Goal: Transaction & Acquisition: Obtain resource

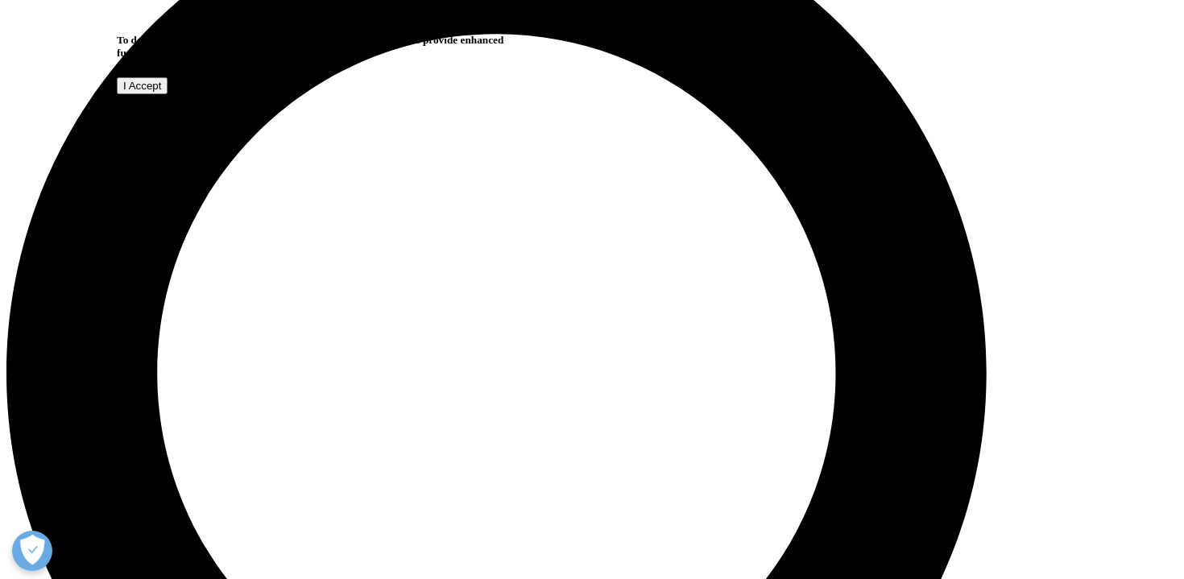
scroll to position [1295, 0]
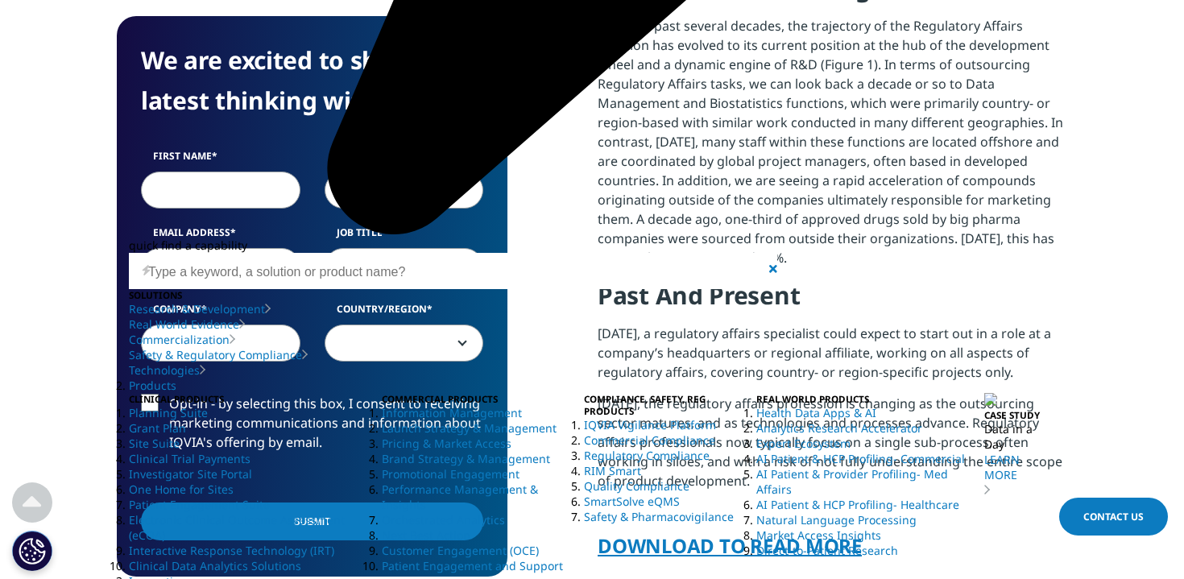
scroll to position [998, 0]
click at [254, 201] on input "First Name" at bounding box center [220, 190] width 159 height 37
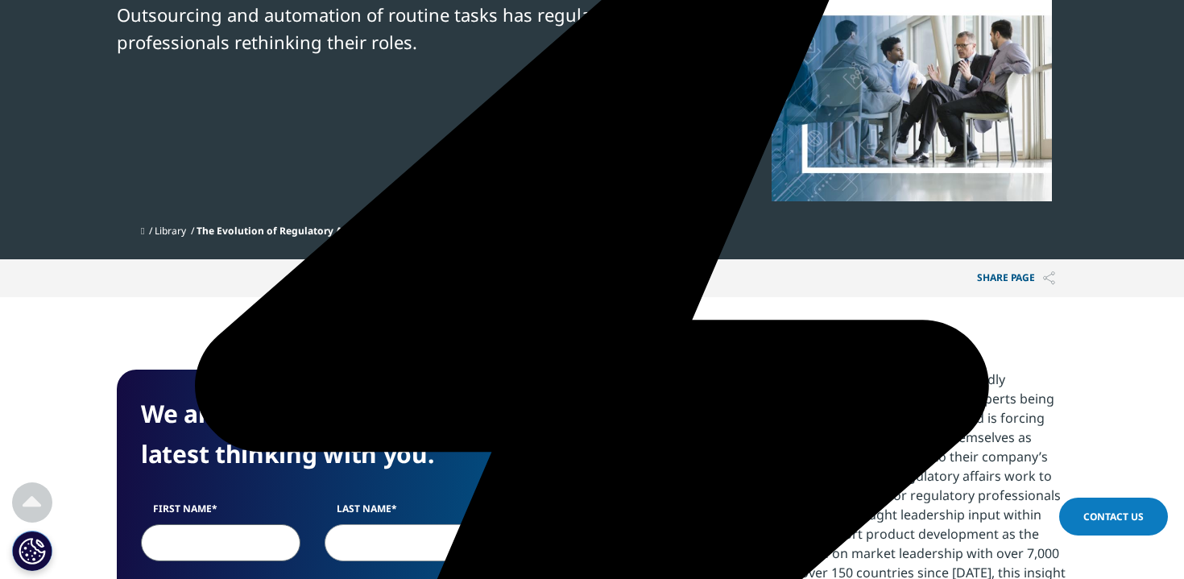
scroll to position [300, 0]
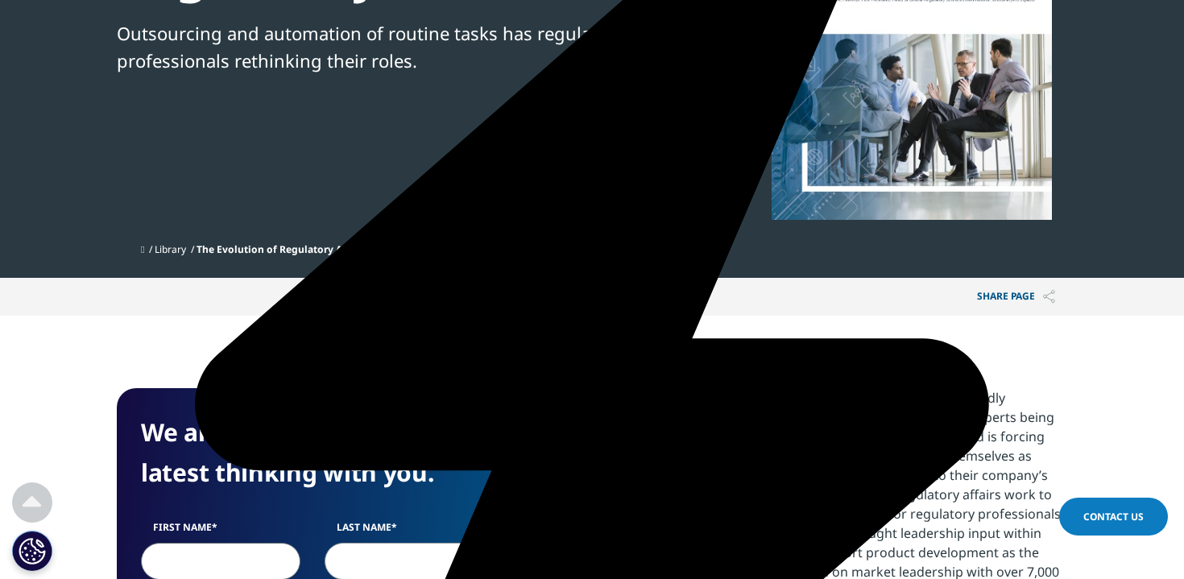
click at [1002, 298] on p "Share PAGE" at bounding box center [1016, 297] width 102 height 38
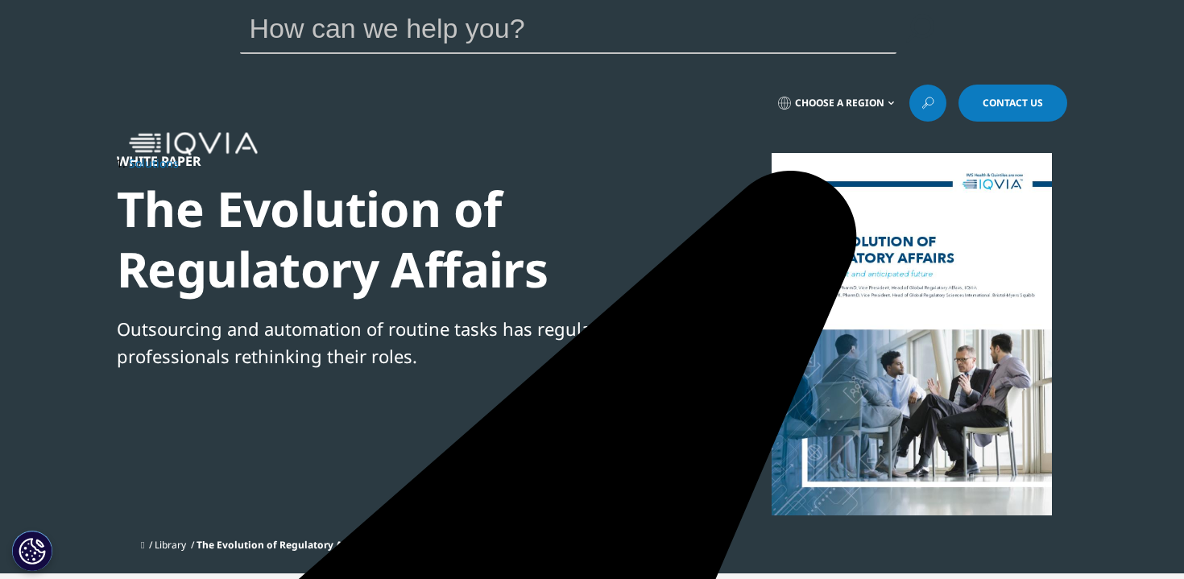
scroll to position [5, 0]
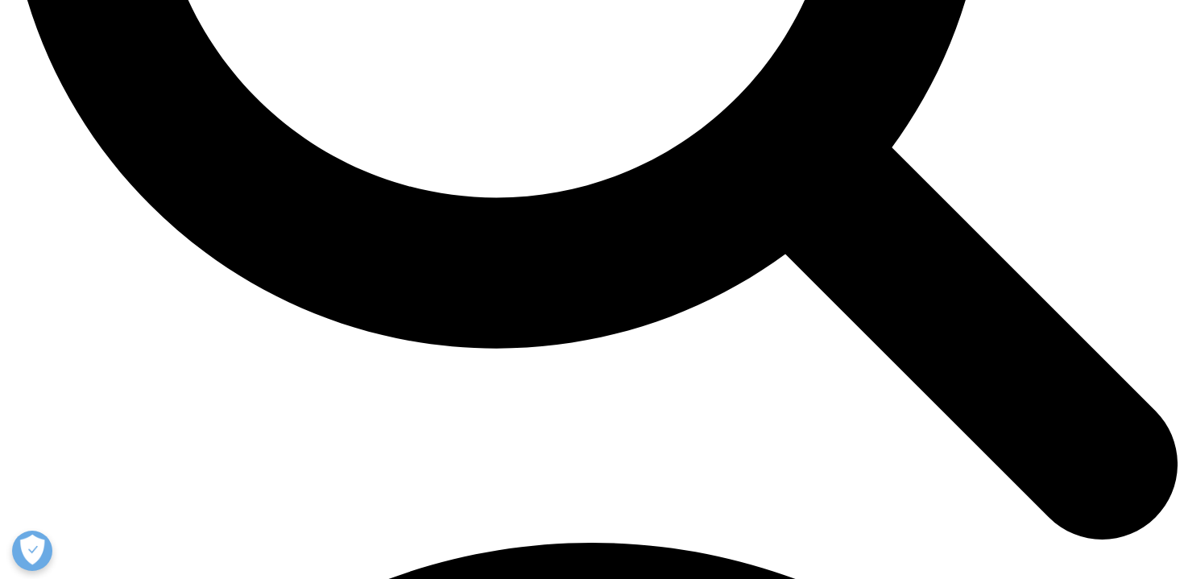
scroll to position [1843, 0]
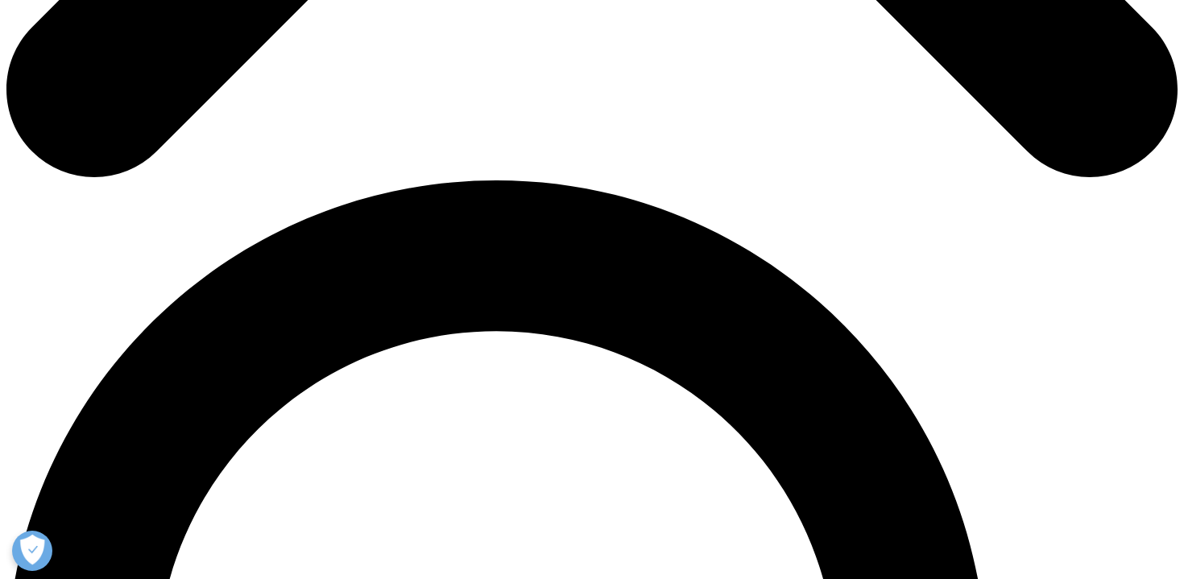
scroll to position [1007, 0]
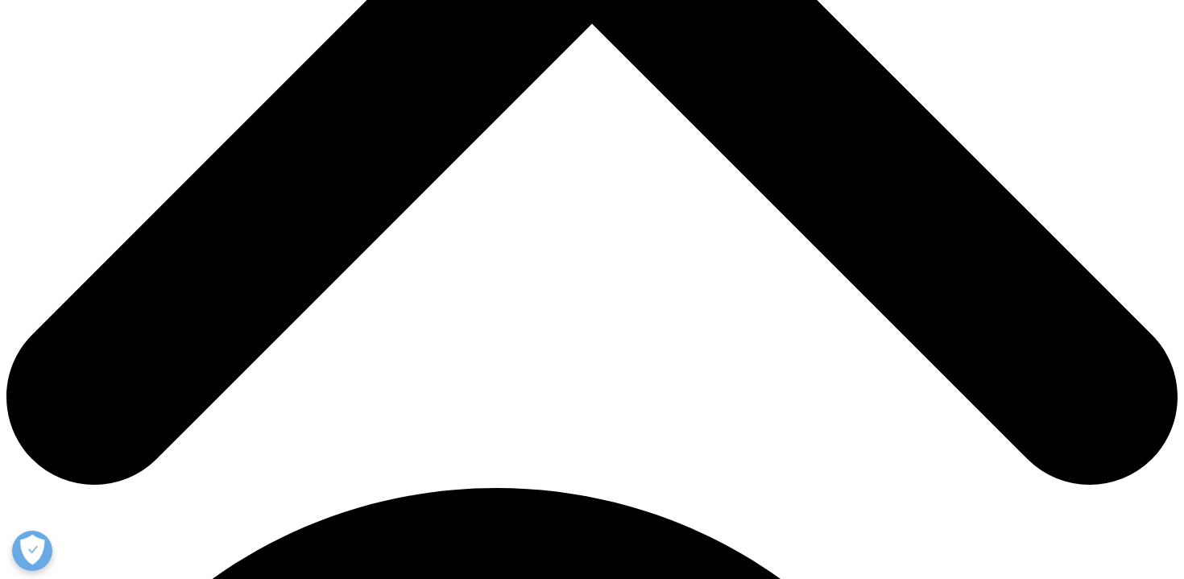
scroll to position [703, 0]
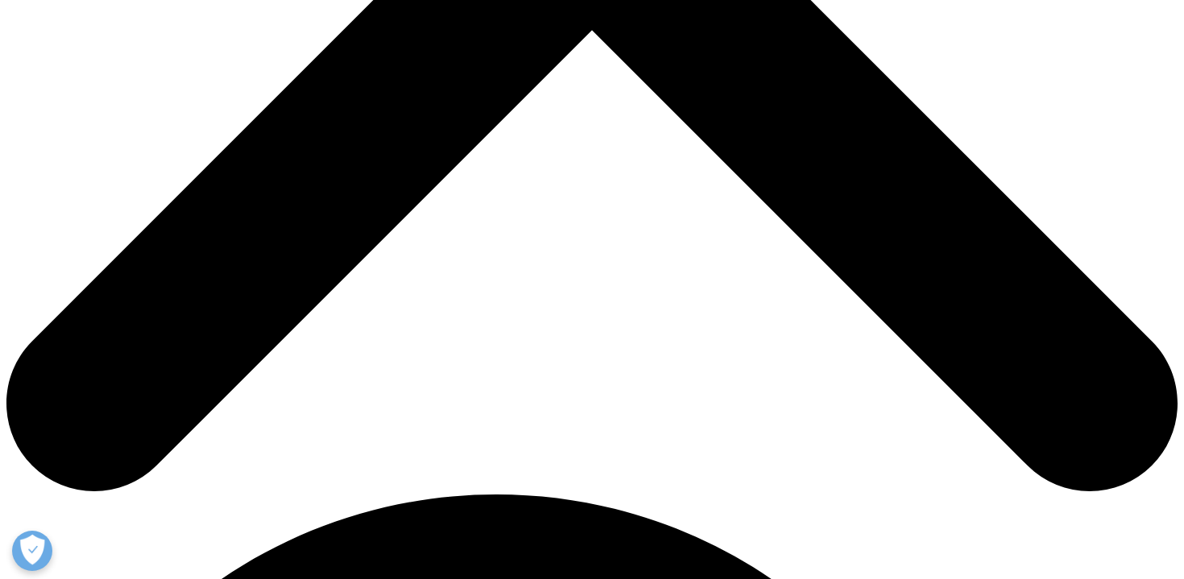
type input "Immanuel"
type input "Victor"
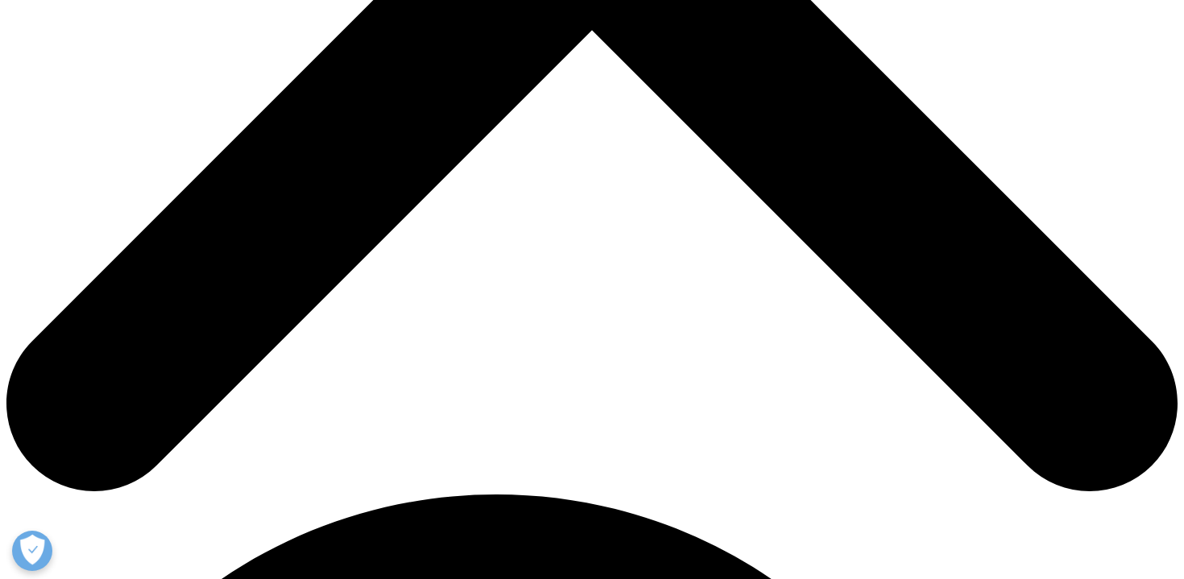
scroll to position [0, 64]
type input "immanuel.j.victor@gmail.com"
type input "Student"
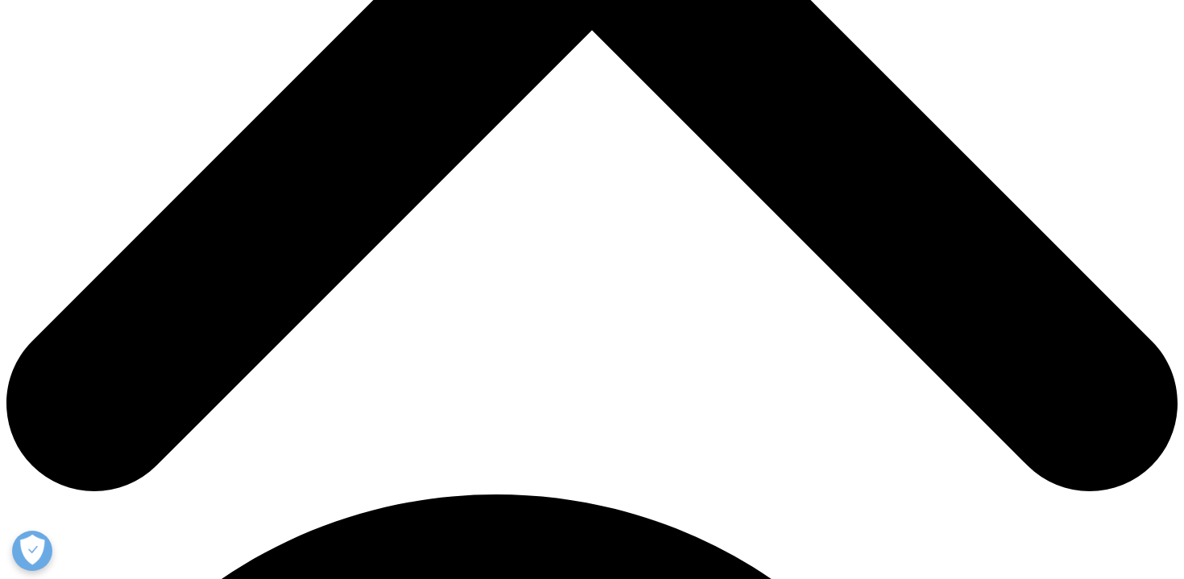
type input "Keck Graduate Institute"
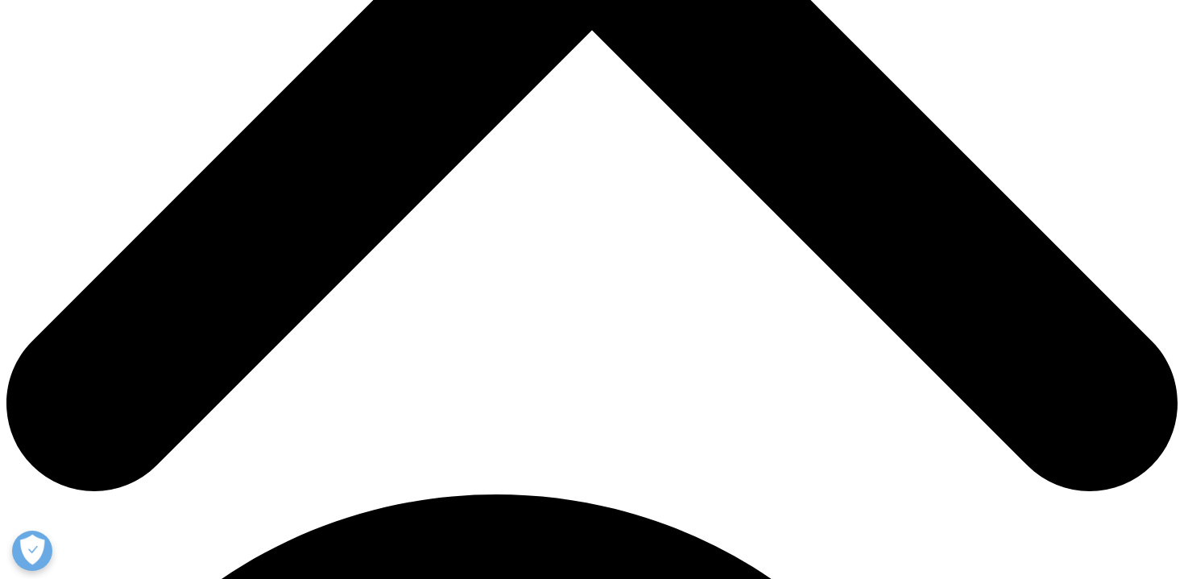
type input "Researcher"
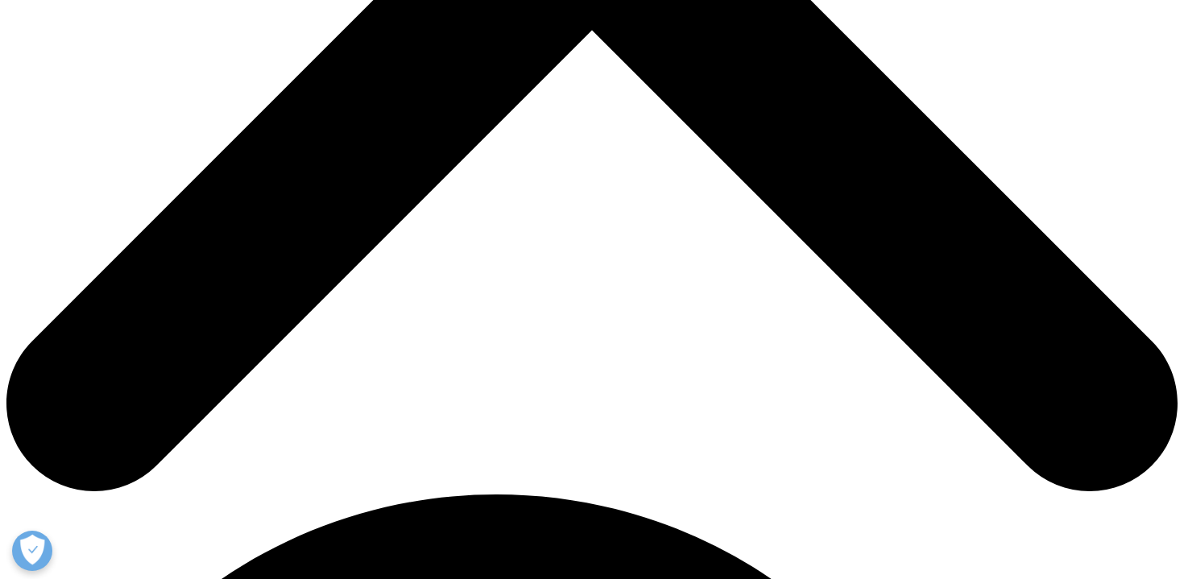
select select "[GEOGRAPHIC_DATA]"
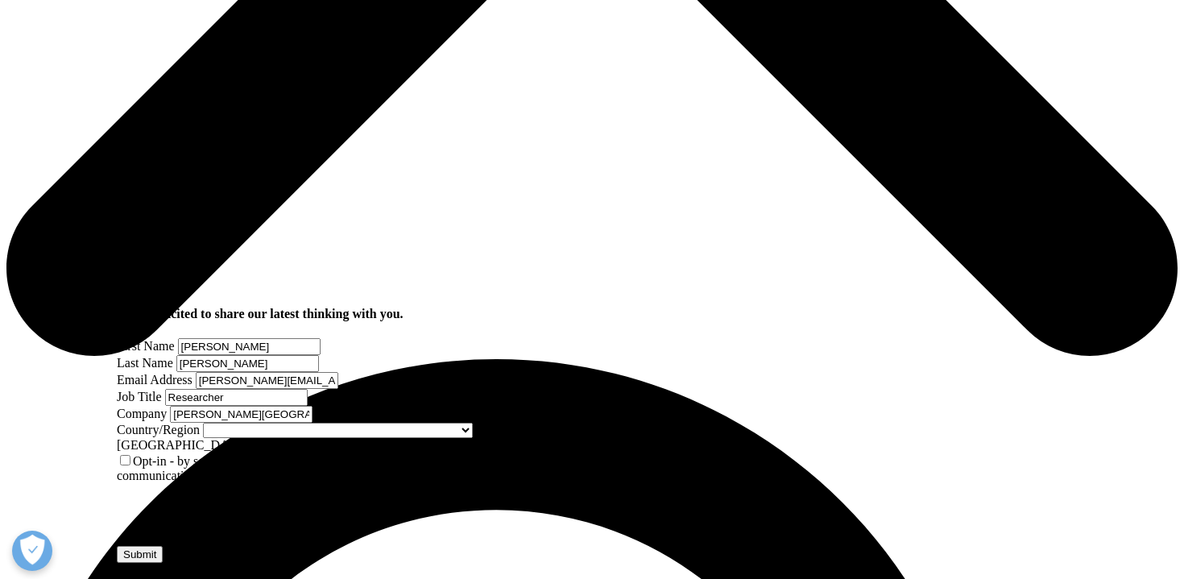
scroll to position [891, 0]
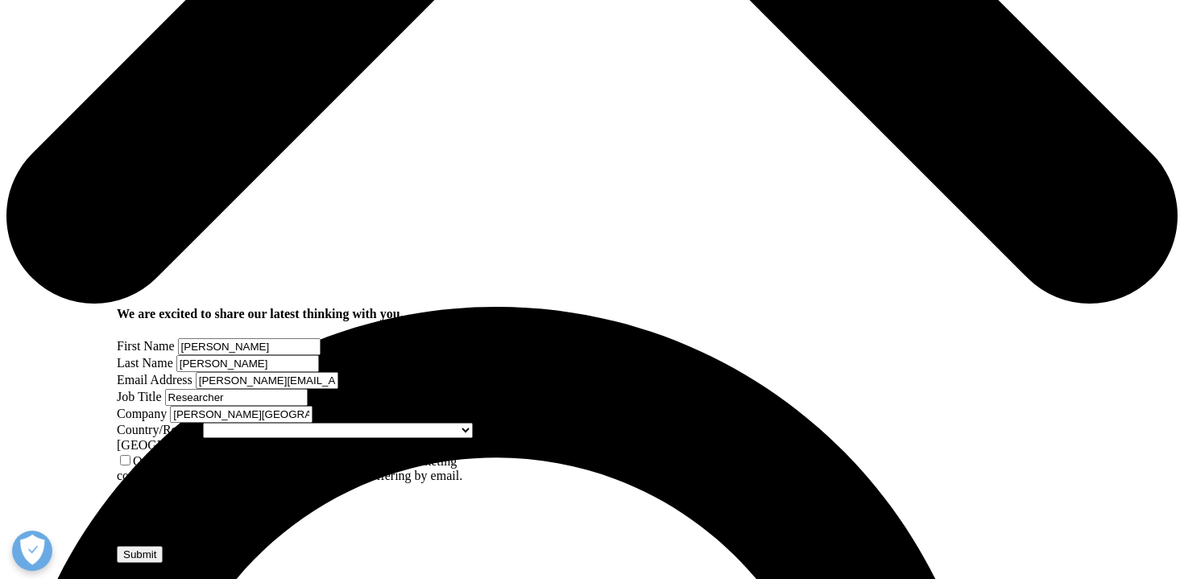
click at [163, 546] on input "Submit" at bounding box center [140, 554] width 46 height 17
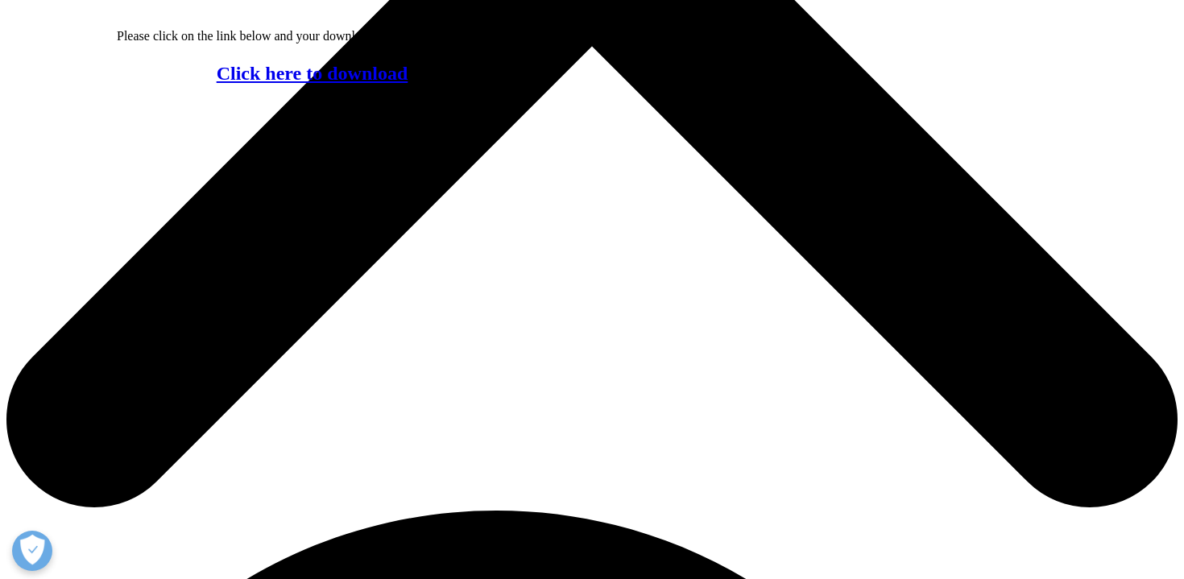
scroll to position [681, 0]
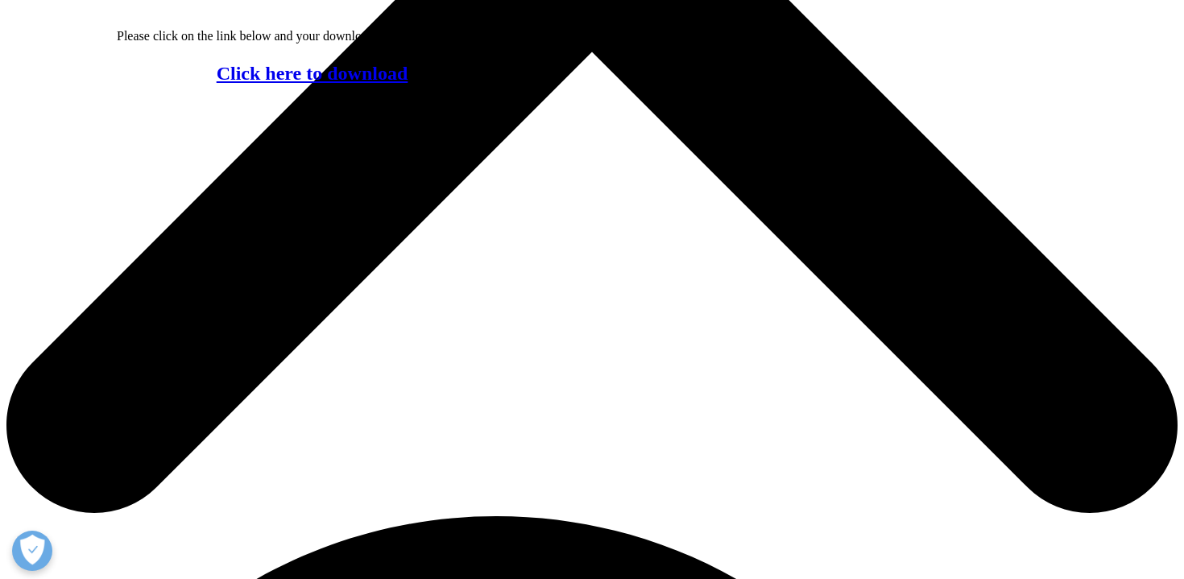
click at [408, 84] on link "Click here to download" at bounding box center [313, 73] width 192 height 21
